Goal: Task Accomplishment & Management: Manage account settings

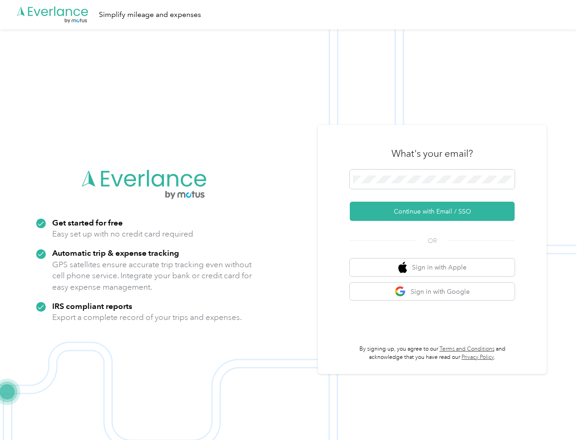
click at [291, 220] on img at bounding box center [288, 249] width 577 height 440
click at [291, 15] on div ".cls-1 { fill: #00adee; } .cls-2 { fill: #fff; } .cls-3 { fill: #707372; } .cls…" at bounding box center [288, 14] width 577 height 29
click at [436, 211] on button "Continue with Email / SSO" at bounding box center [432, 211] width 165 height 19
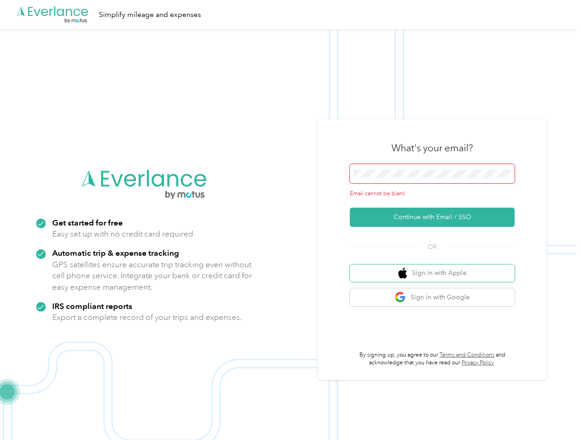
click at [436, 267] on button "Sign in with Apple" at bounding box center [432, 273] width 165 height 18
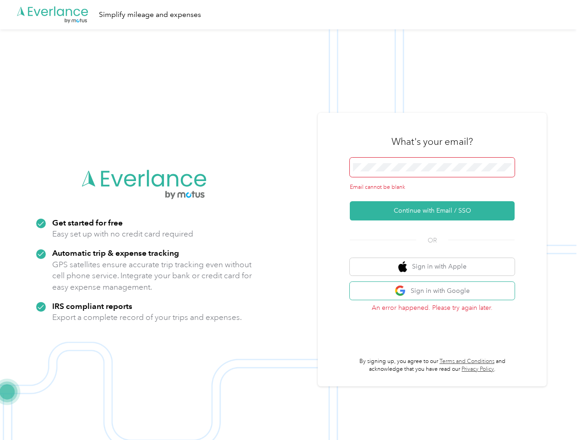
click at [436, 291] on button "Sign in with Google" at bounding box center [432, 291] width 165 height 18
